Goal: Task Accomplishment & Management: Use online tool/utility

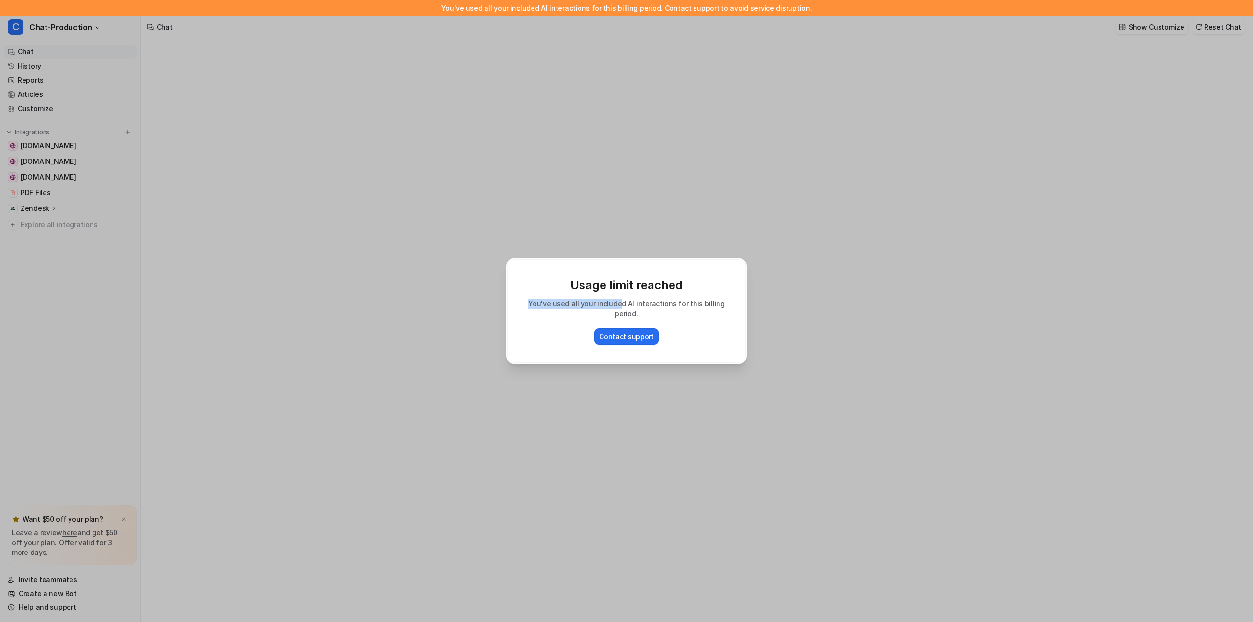
type textarea "**********"
drag, startPoint x: 681, startPoint y: 298, endPoint x: 726, endPoint y: 333, distance: 57.1
click at [722, 335] on div "Usage limit reached You've used all your included AI interactions for this bill…" at bounding box center [626, 310] width 239 height 103
click at [726, 333] on div "Contact support" at bounding box center [626, 336] width 218 height 16
click at [267, 187] on div "Usage limit reached You've used all your included AI interactions for this bill…" at bounding box center [626, 311] width 1253 height 622
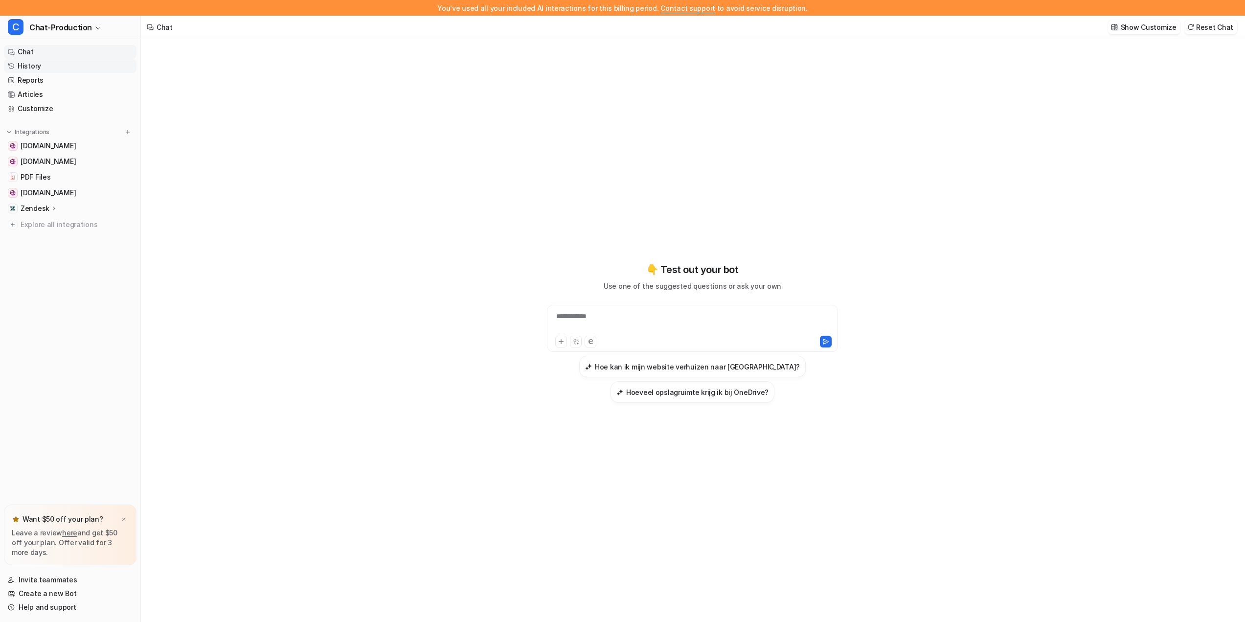
click at [35, 67] on link "History" at bounding box center [70, 66] width 133 height 14
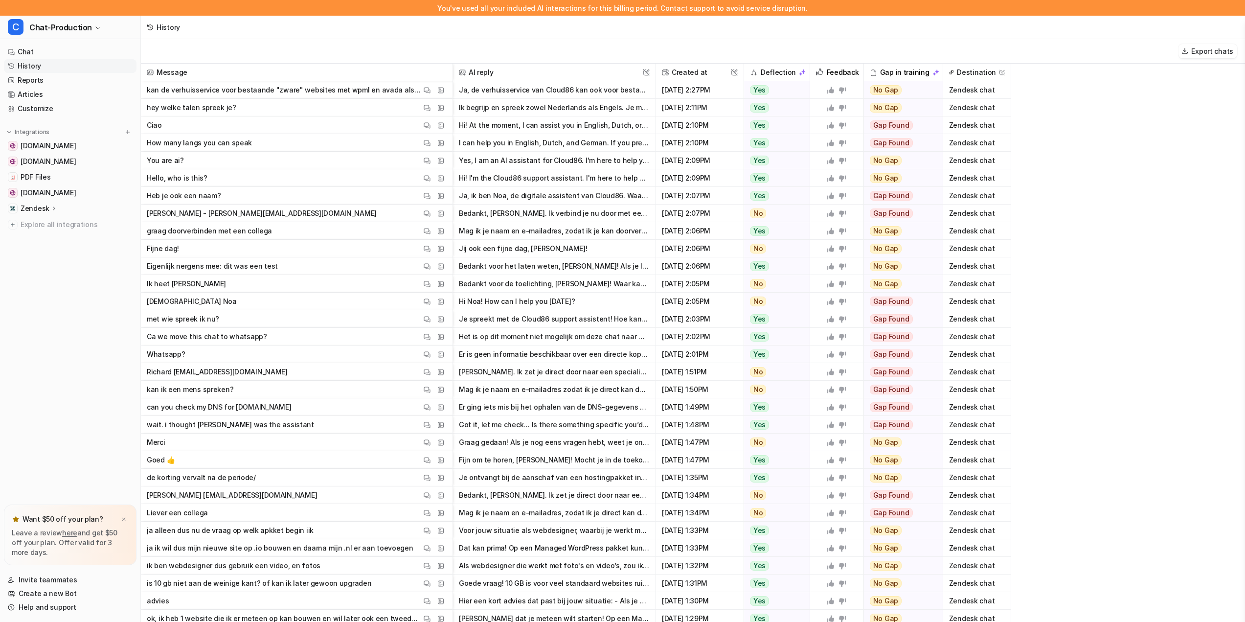
click at [808, 47] on div "Export chats" at bounding box center [693, 51] width 1105 height 24
drag, startPoint x: 1029, startPoint y: 42, endPoint x: 1098, endPoint y: 195, distance: 167.6
click at [1097, 190] on div "Export chats Message AI reply This field cannot be modified Created at This fie…" at bounding box center [693, 338] width 1105 height 598
click at [1098, 196] on div "Message AI reply This field cannot be modified Created at This field cannot be …" at bounding box center [693, 350] width 1105 height 573
drag, startPoint x: 1149, startPoint y: 273, endPoint x: 1128, endPoint y: 230, distance: 46.8
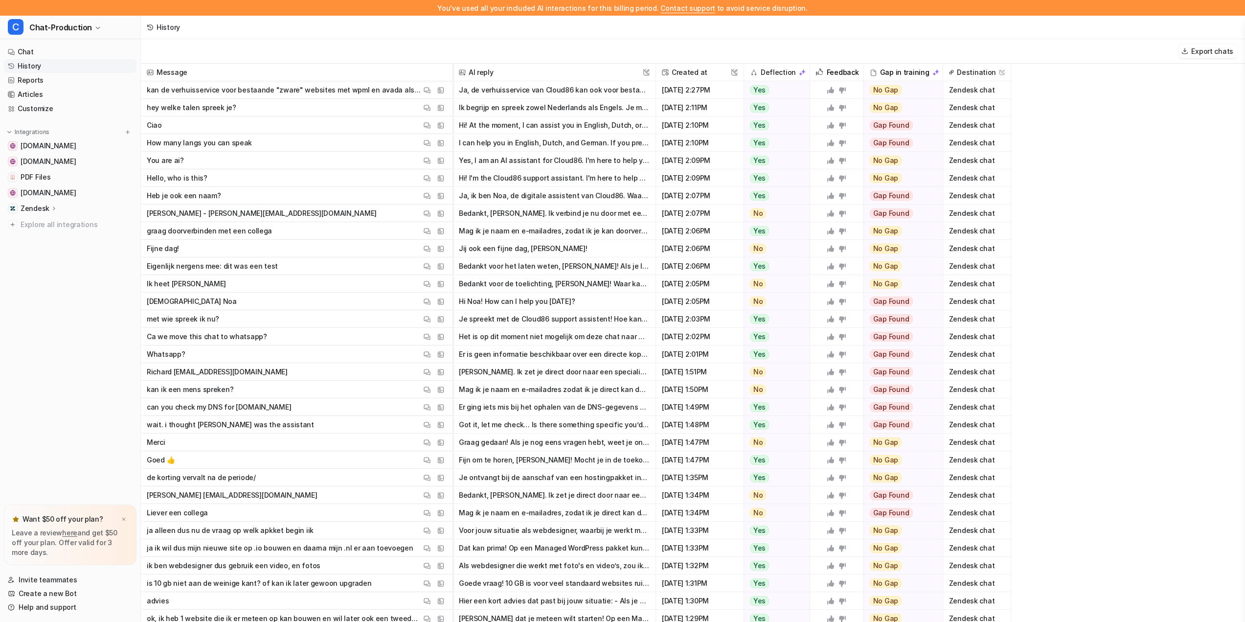
click at [1123, 216] on div "Message AI reply This field cannot be modified Created at This field cannot be …" at bounding box center [693, 350] width 1105 height 573
click at [1128, 230] on div "Message AI reply This field cannot be modified Created at This field cannot be …" at bounding box center [693, 350] width 1105 height 573
click at [1118, 186] on div "Message AI reply This field cannot be modified Created at This field cannot be …" at bounding box center [693, 350] width 1105 height 573
drag, startPoint x: 1151, startPoint y: 161, endPoint x: 395, endPoint y: 35, distance: 766.5
click at [398, 35] on div "History Export chats Message AI reply This field cannot be modified Created at …" at bounding box center [622, 311] width 1245 height 622
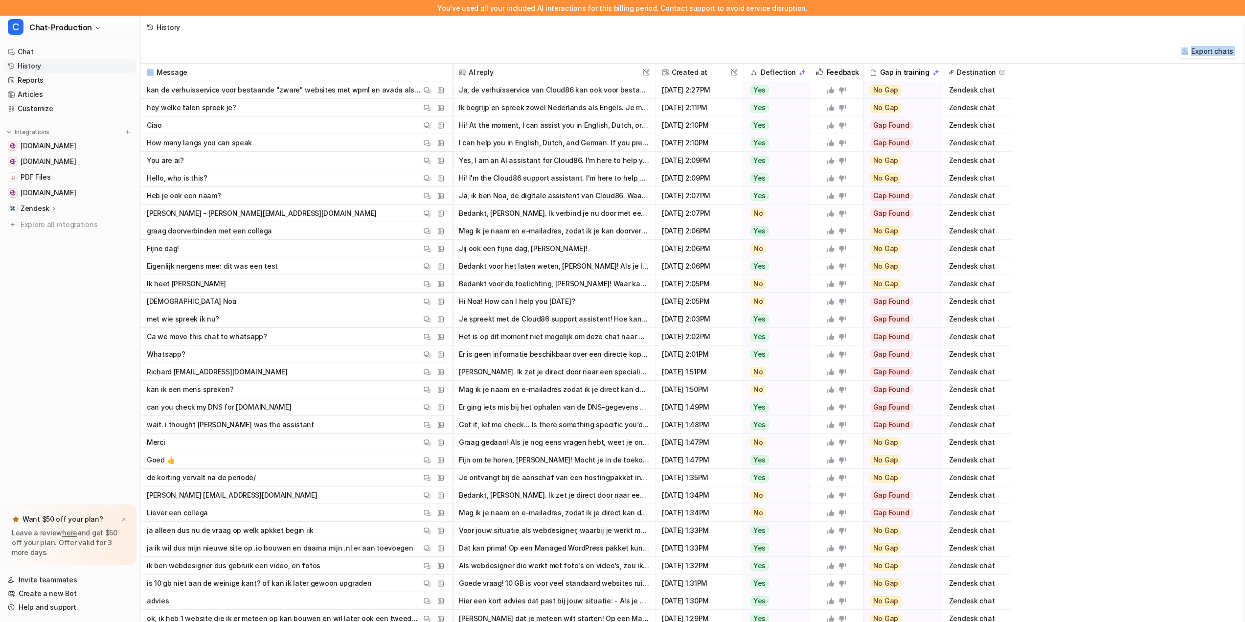
click at [395, 35] on div "History" at bounding box center [693, 27] width 1105 height 23
drag, startPoint x: 379, startPoint y: 37, endPoint x: 1023, endPoint y: 583, distance: 844.0
click at [1023, 583] on div "History Export chats Message AI reply This field cannot be modified Created at …" at bounding box center [622, 311] width 1245 height 622
click at [1023, 583] on div "Message AI reply This field cannot be modified Created at This field cannot be …" at bounding box center [693, 350] width 1105 height 573
click at [456, 51] on div "Export chats" at bounding box center [693, 51] width 1105 height 24
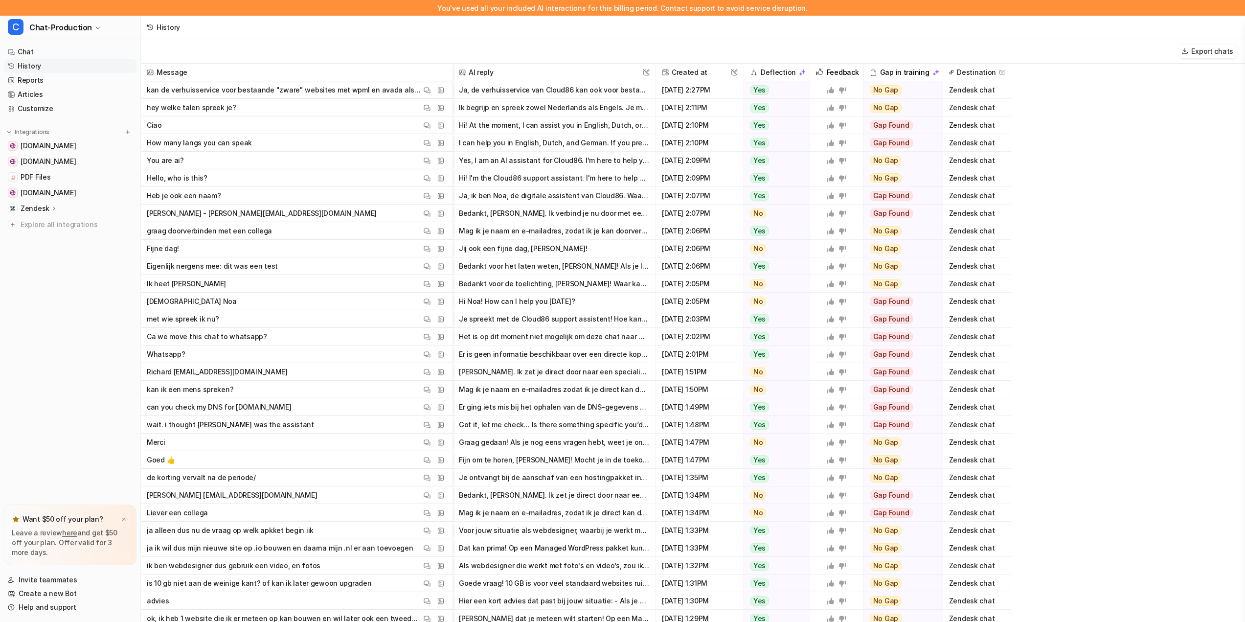
click at [550, 126] on button "Hi! At the moment, I can assist you in English, Dutch, or [DEMOGRAPHIC_DATA]. I…" at bounding box center [554, 125] width 191 height 18
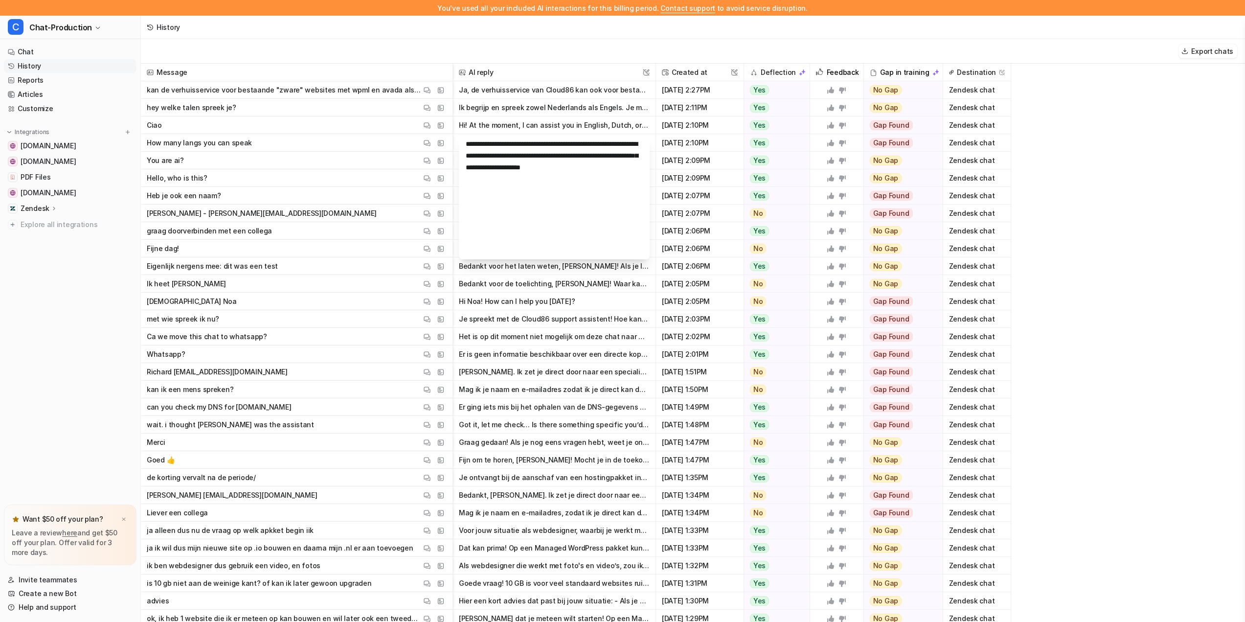
click at [534, 45] on div "Export chats" at bounding box center [693, 51] width 1105 height 24
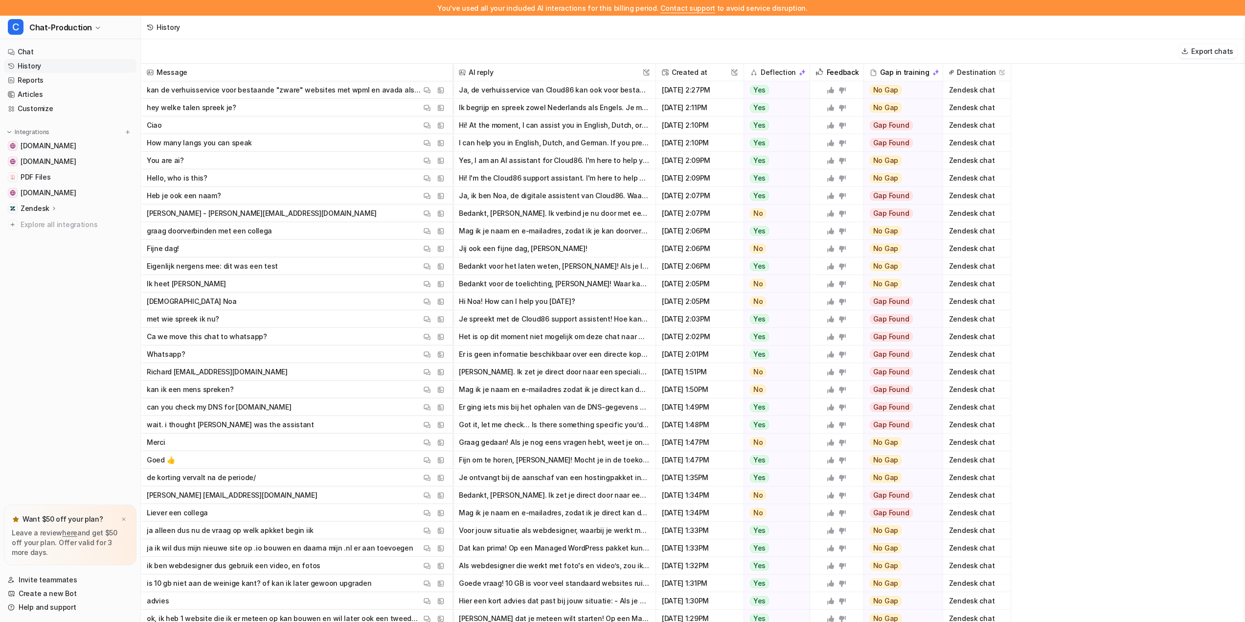
click at [1090, 270] on div "Message AI reply This field cannot be modified Created at This field cannot be …" at bounding box center [693, 350] width 1105 height 573
click at [1129, 154] on div "Message AI reply This field cannot be modified Created at This field cannot be …" at bounding box center [693, 350] width 1105 height 573
drag, startPoint x: 673, startPoint y: 45, endPoint x: 1092, endPoint y: 442, distance: 577.1
click at [1092, 442] on div "Export chats Message AI reply This field cannot be modified Created at This fie…" at bounding box center [693, 338] width 1105 height 598
click at [1092, 442] on div "Message AI reply This field cannot be modified Created at This field cannot be …" at bounding box center [693, 350] width 1105 height 573
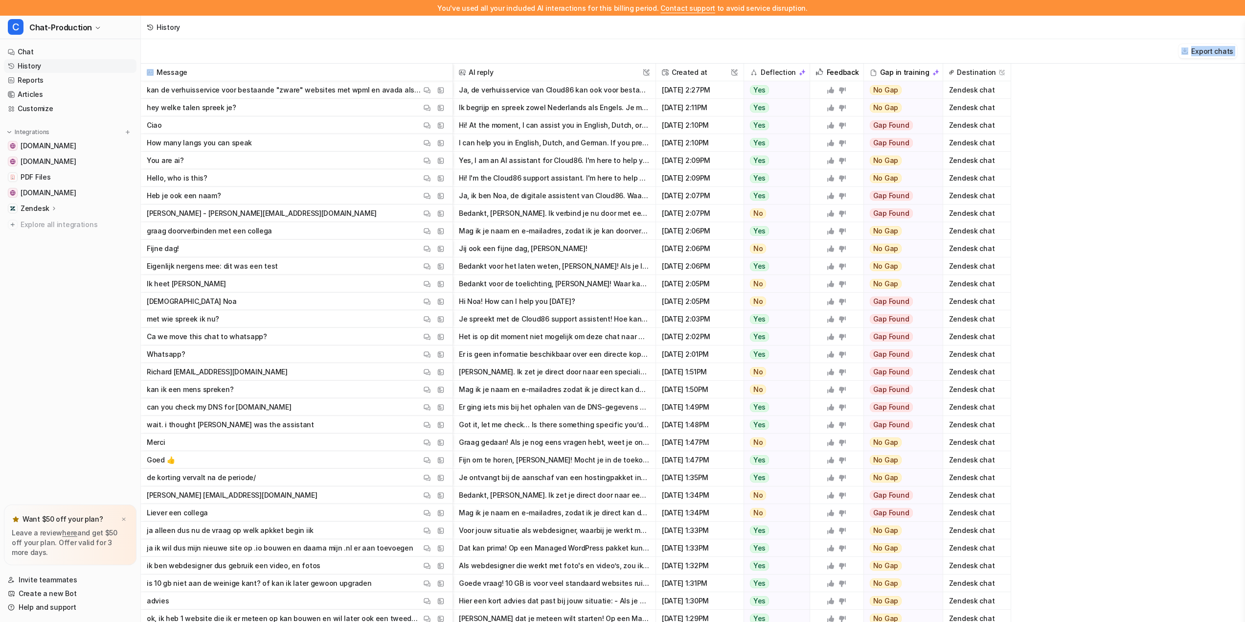
drag, startPoint x: 432, startPoint y: 63, endPoint x: 323, endPoint y: 48, distance: 109.1
click at [324, 48] on div "Export chats Message AI reply This field cannot be modified Created at This fie…" at bounding box center [693, 338] width 1105 height 598
click at [323, 48] on div "Export chats" at bounding box center [693, 51] width 1105 height 24
drag, startPoint x: 321, startPoint y: 48, endPoint x: 1058, endPoint y: 547, distance: 890.1
click at [1058, 547] on div "Export chats Message AI reply This field cannot be modified Created at This fie…" at bounding box center [693, 338] width 1105 height 598
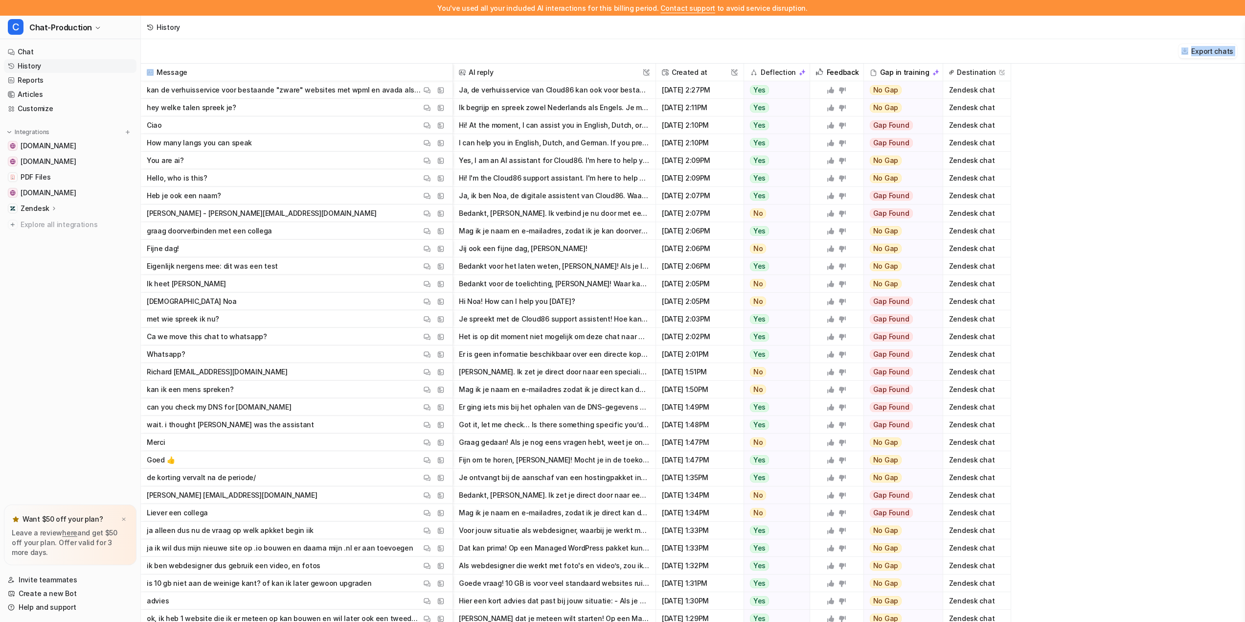
click at [1058, 547] on div "Message AI reply This field cannot be modified Created at This field cannot be …" at bounding box center [693, 350] width 1105 height 573
click at [669, 48] on div "Export chats" at bounding box center [693, 51] width 1105 height 24
click at [1135, 348] on div "Message AI reply This field cannot be modified Created at This field cannot be …" at bounding box center [693, 350] width 1105 height 573
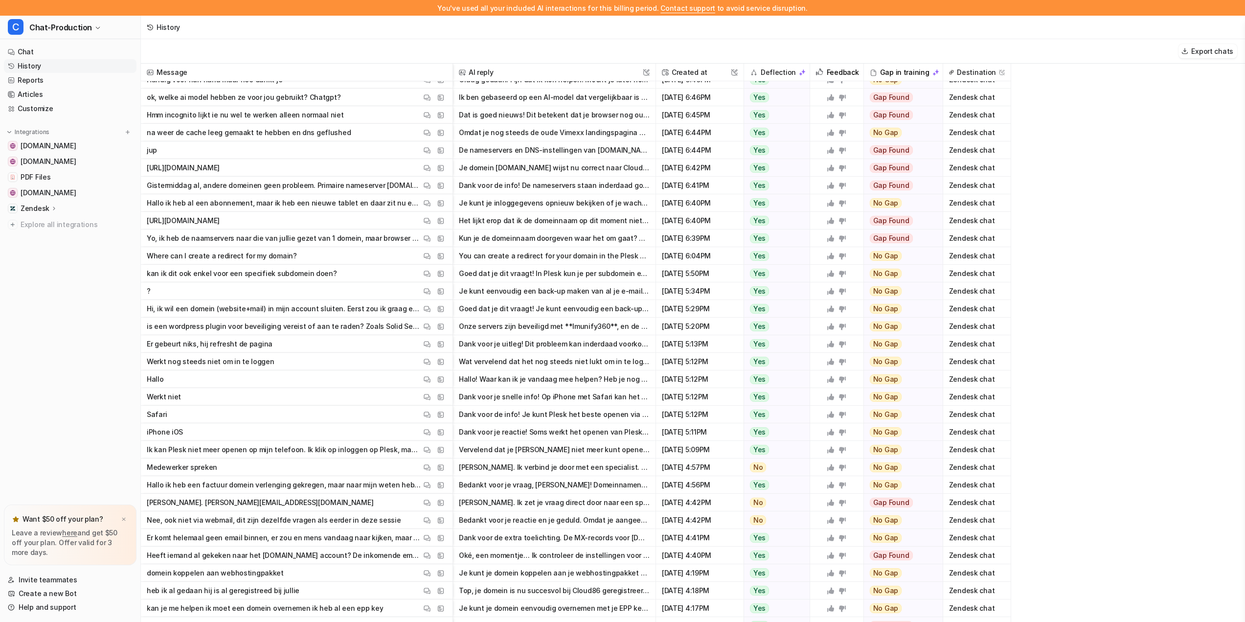
scroll to position [4019, 0]
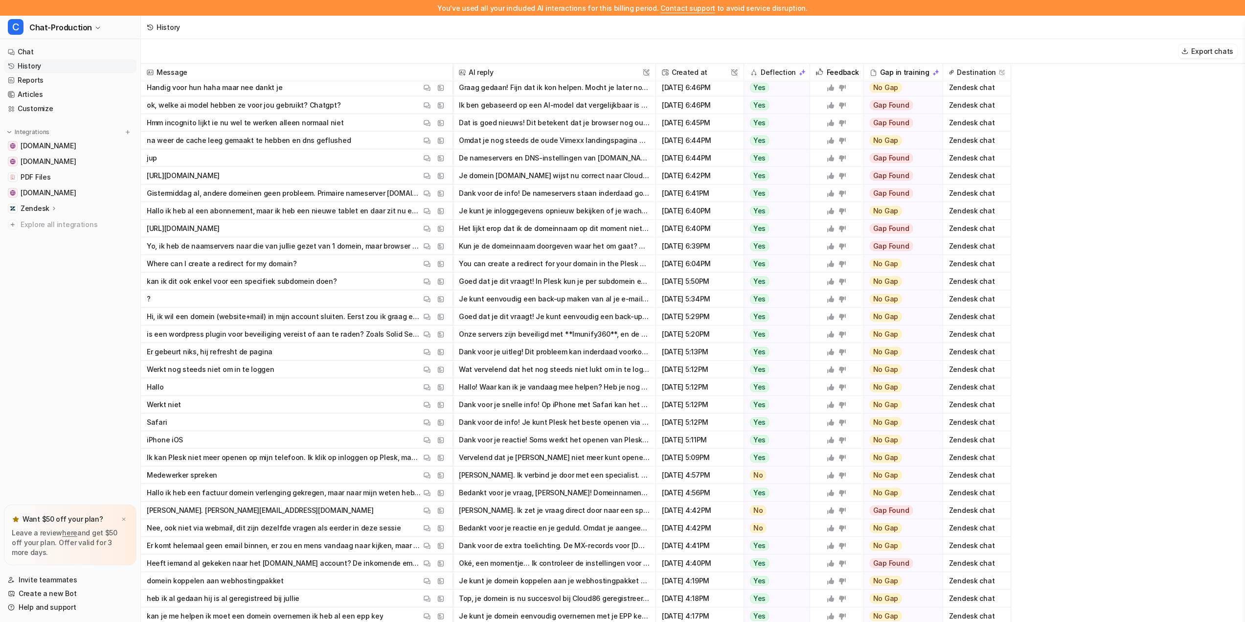
click at [347, 493] on p "Hallo ik heb een factuur domein verlenging gekregen, maar naar mijn weten heb i…" at bounding box center [284, 493] width 275 height 18
click at [499, 488] on button "Bedankt voor je vraag, [PERSON_NAME]! Domeinnamen worden bij Cloud86 altijd per…" at bounding box center [554, 493] width 191 height 18
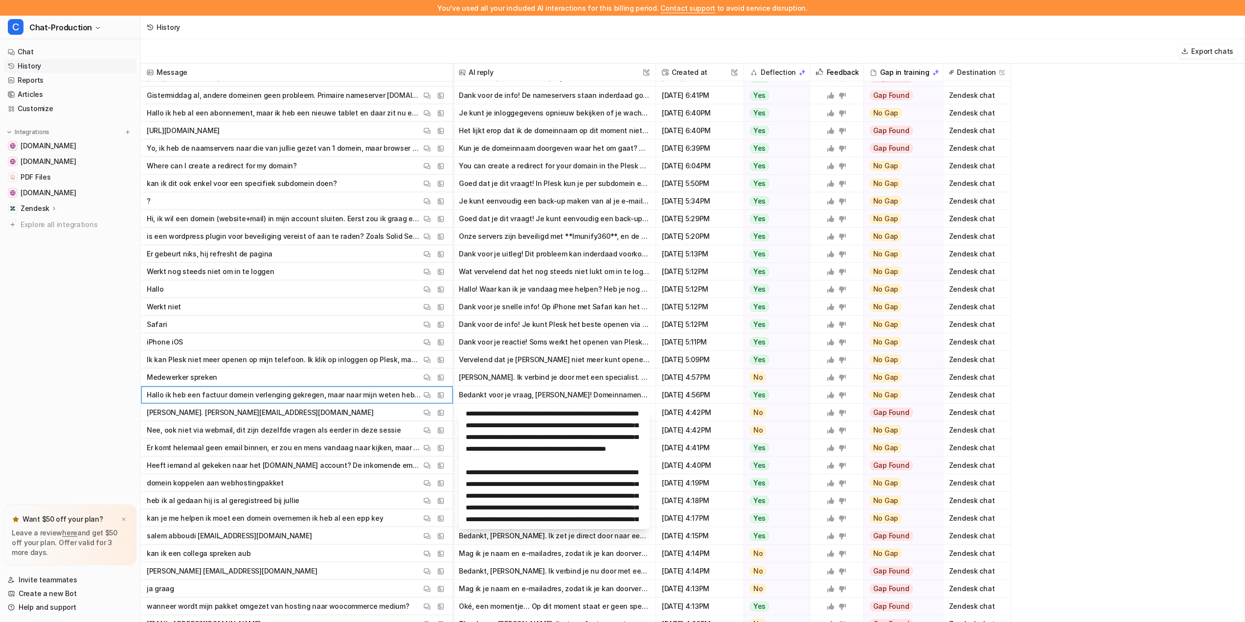
scroll to position [4068, 0]
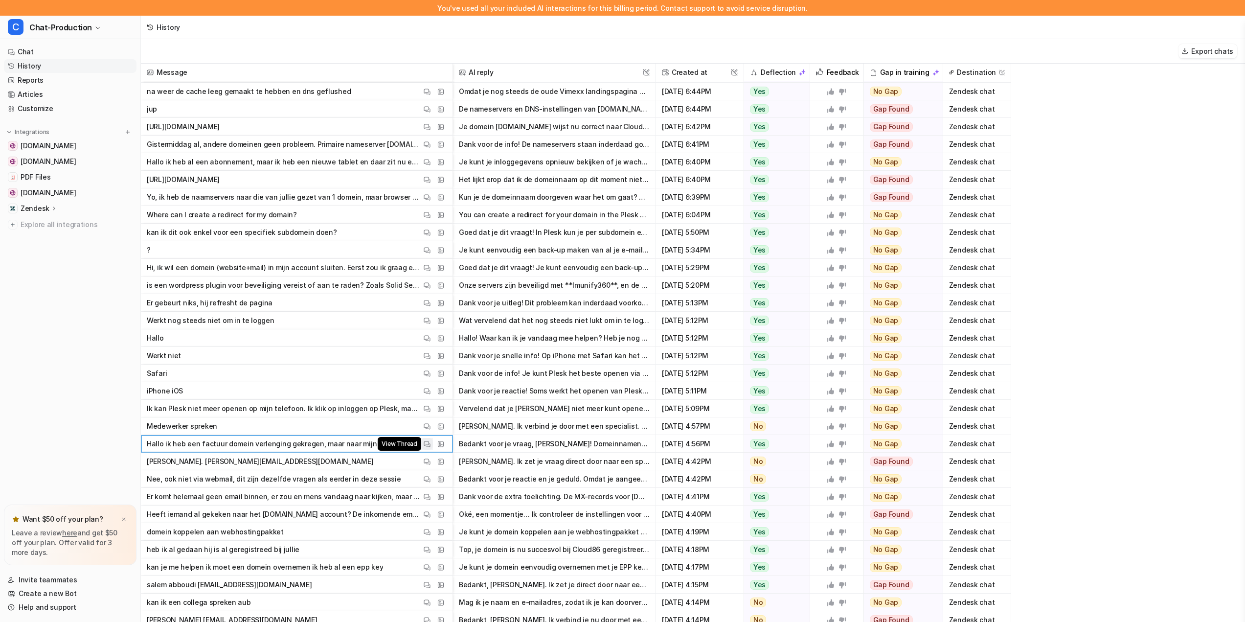
click at [431, 440] on button "View Thread" at bounding box center [427, 444] width 12 height 12
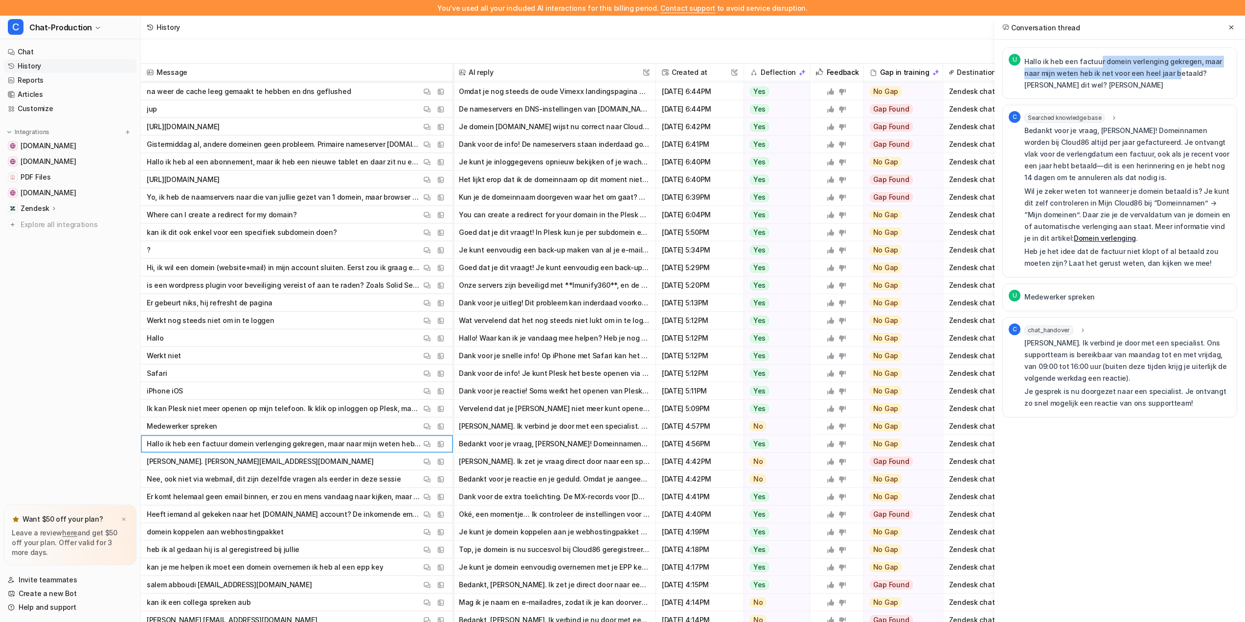
drag, startPoint x: 1097, startPoint y: 60, endPoint x: 1156, endPoint y: 80, distance: 63.0
click at [1156, 79] on p "Hallo ik heb een factuur domein verlenging gekregen, maar naar mijn weten heb i…" at bounding box center [1128, 73] width 207 height 35
click at [1157, 80] on p "Hallo ik heb een factuur domein verlenging gekregen, maar naar mijn weten heb i…" at bounding box center [1128, 73] width 207 height 35
click at [1152, 69] on p "Hallo ik heb een factuur domein verlenging gekregen, maar naar mijn weten heb i…" at bounding box center [1128, 73] width 207 height 35
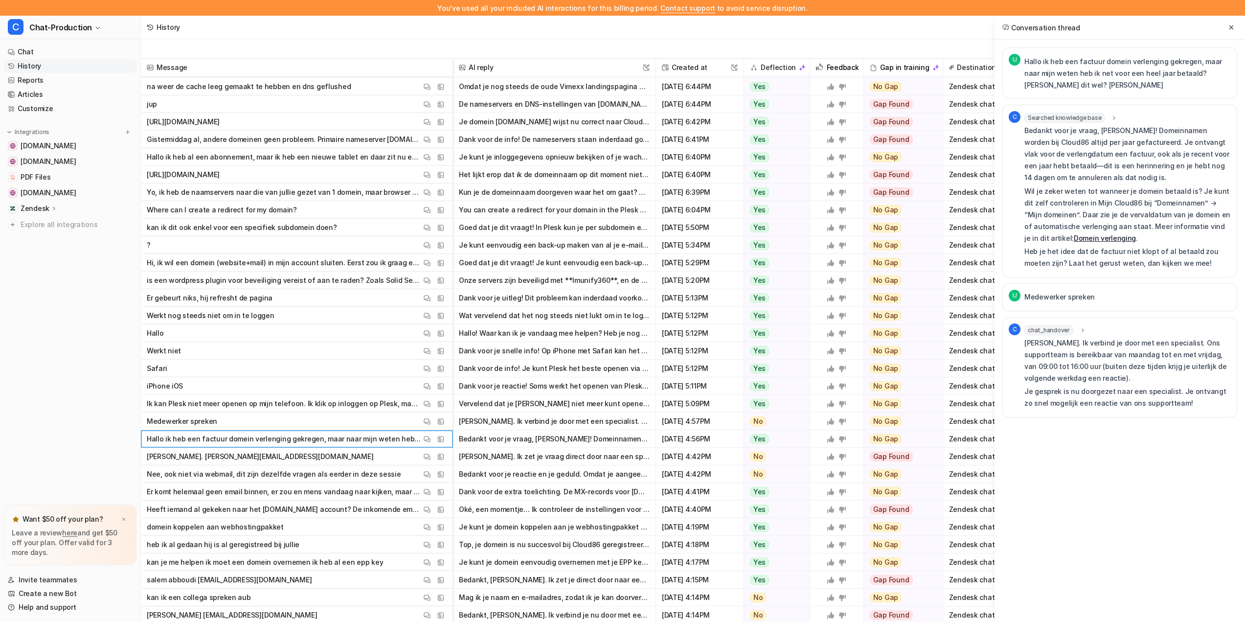
scroll to position [0, 0]
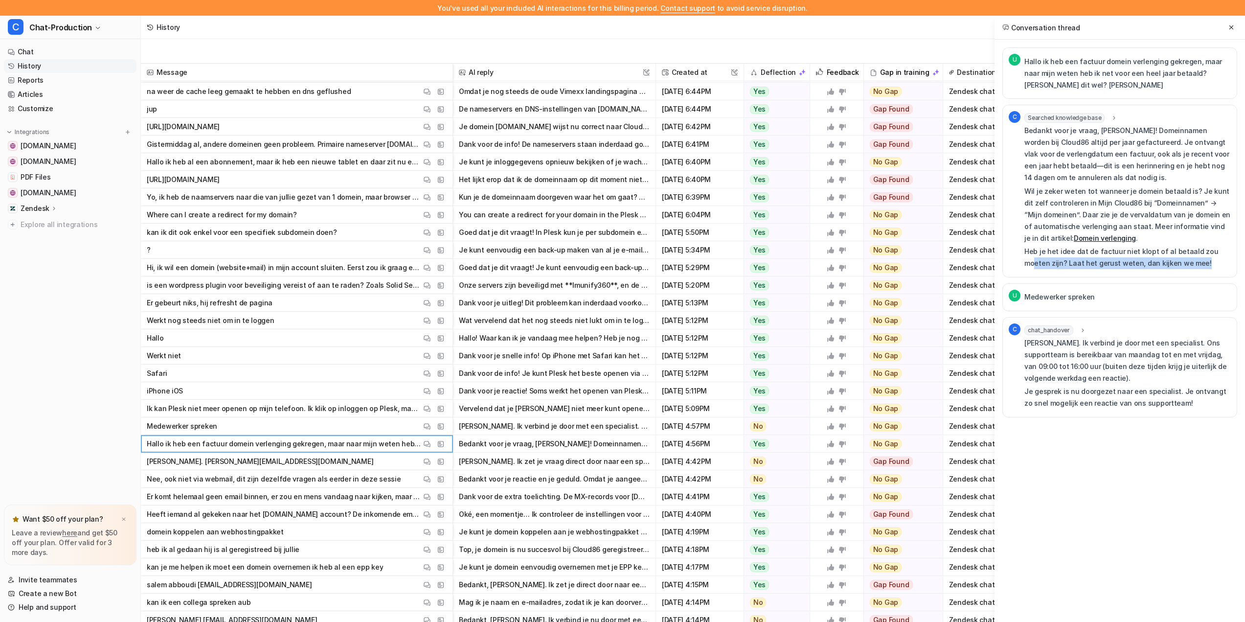
drag, startPoint x: 1175, startPoint y: 259, endPoint x: 1212, endPoint y: 252, distance: 38.4
click at [1212, 252] on p "Heb je het idee dat de factuur niet klopt of al betaald zou moeten zijn? Laat h…" at bounding box center [1128, 257] width 207 height 23
click at [1233, 25] on icon at bounding box center [1231, 27] width 7 height 7
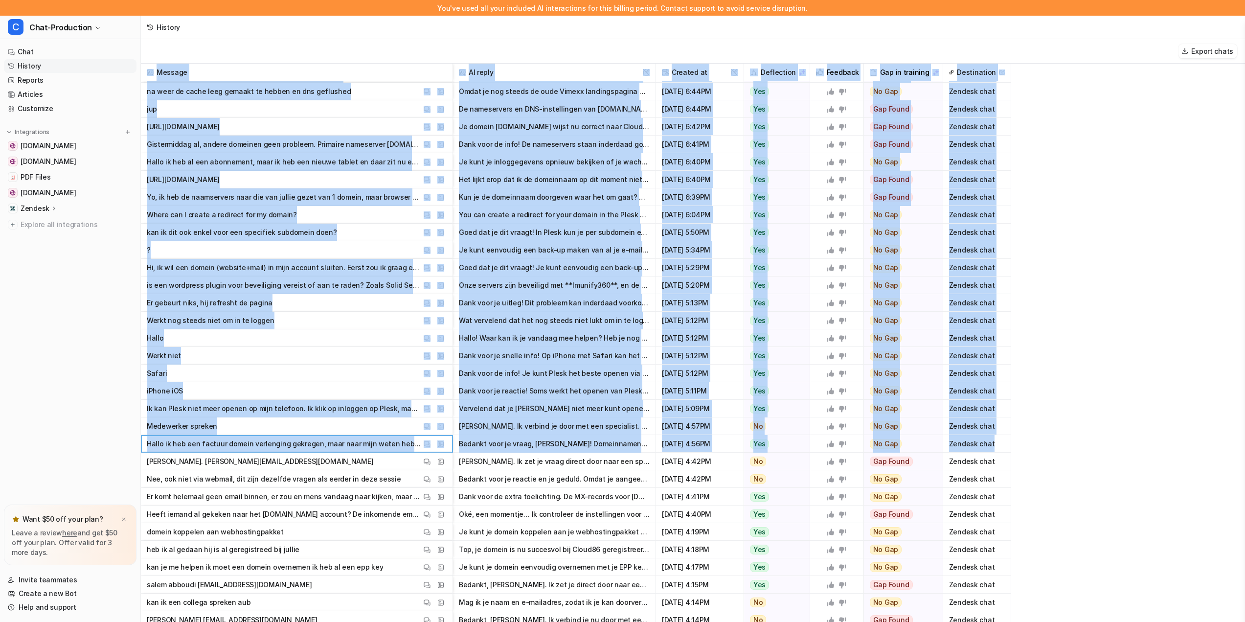
drag, startPoint x: 1006, startPoint y: 441, endPoint x: 1113, endPoint y: 439, distance: 107.2
click at [1113, 439] on div "Message AI reply This field cannot be modified Created at This field cannot be …" at bounding box center [693, 350] width 1105 height 573
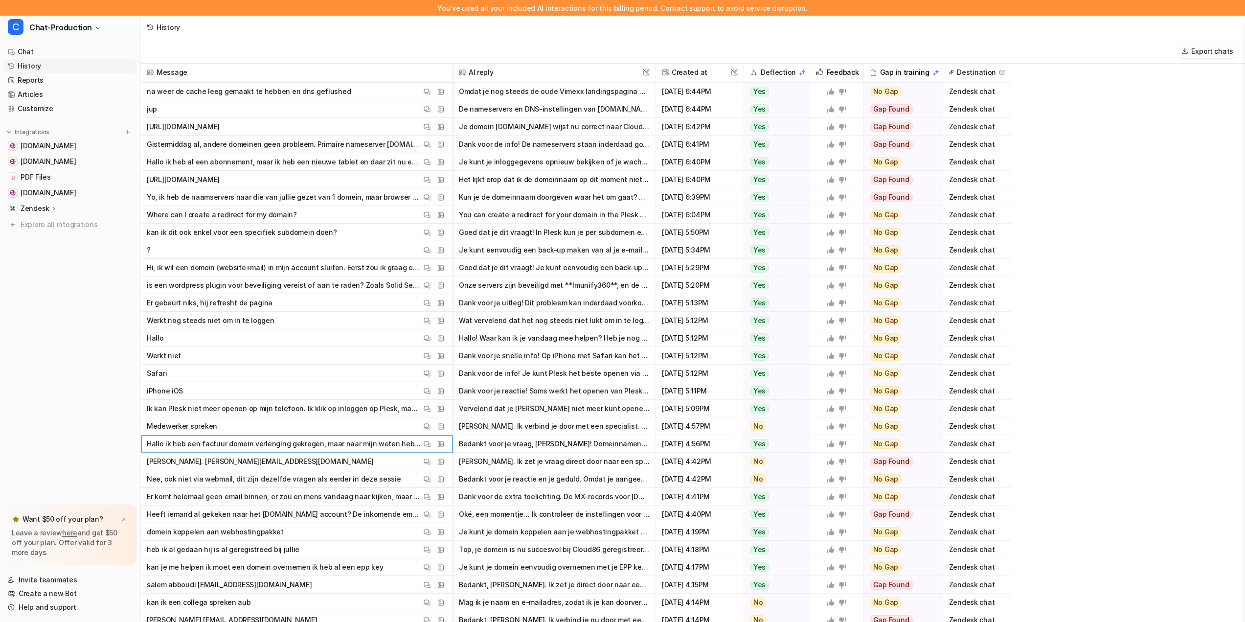
click at [1113, 439] on div "Message AI reply This field cannot be modified Created at This field cannot be …" at bounding box center [693, 350] width 1105 height 573
